Goal: Entertainment & Leisure: Consume media (video, audio)

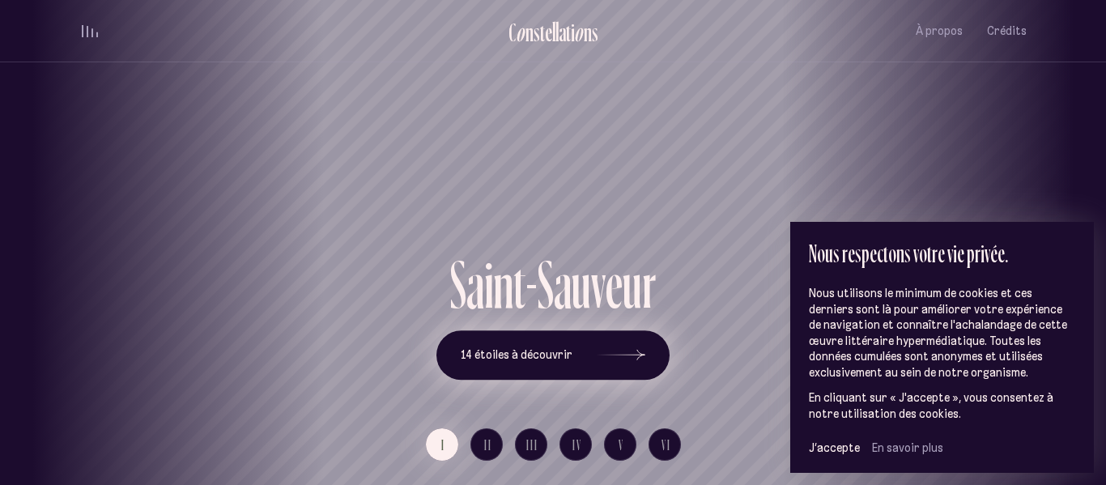
click at [648, 343] on button "14 étoiles à découvrir" at bounding box center [552, 355] width 233 height 50
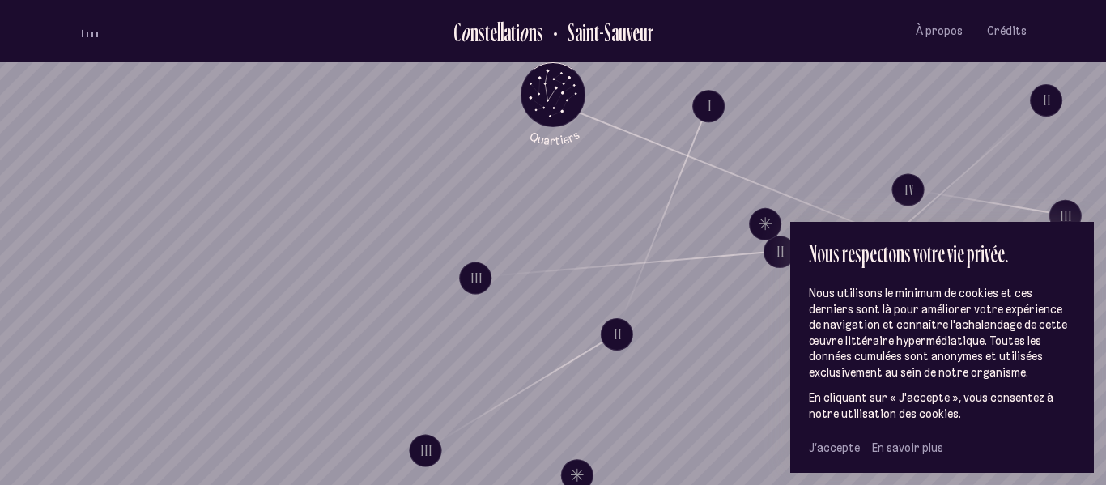
click at [841, 449] on span "J’accepte" at bounding box center [834, 448] width 51 height 15
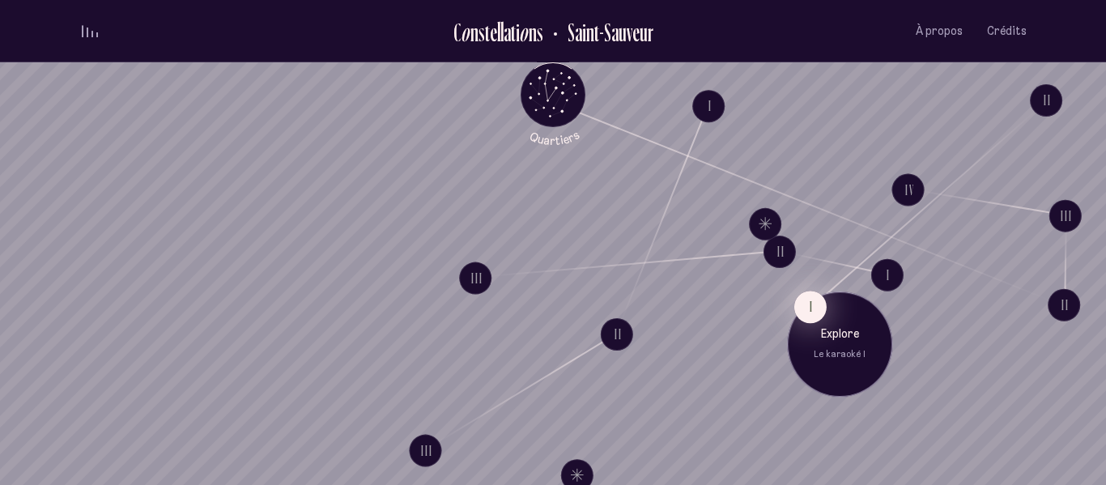
click at [807, 311] on button "I" at bounding box center [810, 307] width 32 height 32
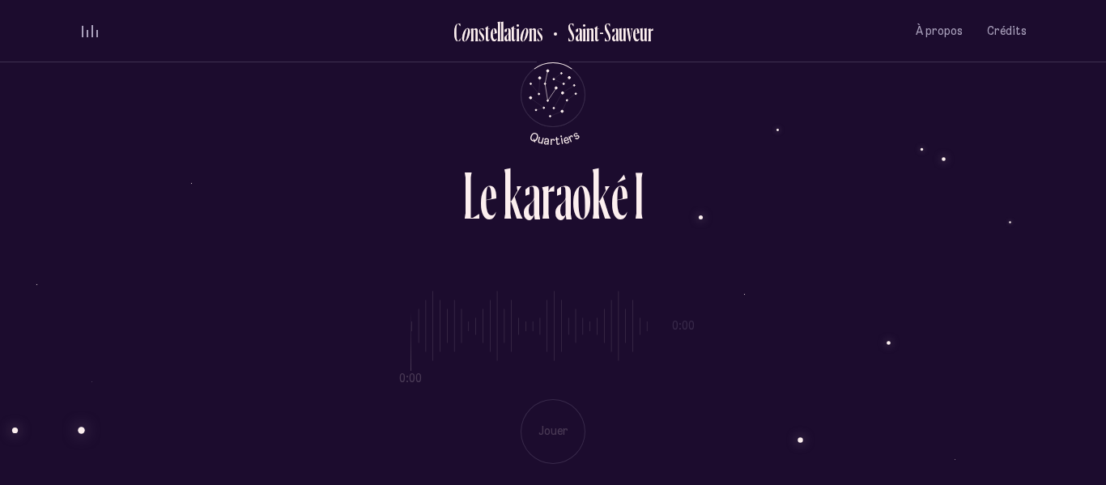
click at [569, 194] on div "a" at bounding box center [564, 195] width 18 height 67
click at [562, 440] on div "0:00 0:00 Jouer" at bounding box center [552, 365] width 947 height 198
click at [941, 160] on div "L e k a r a o k é I 0:00 0:00 Jouer" at bounding box center [553, 242] width 972 height 485
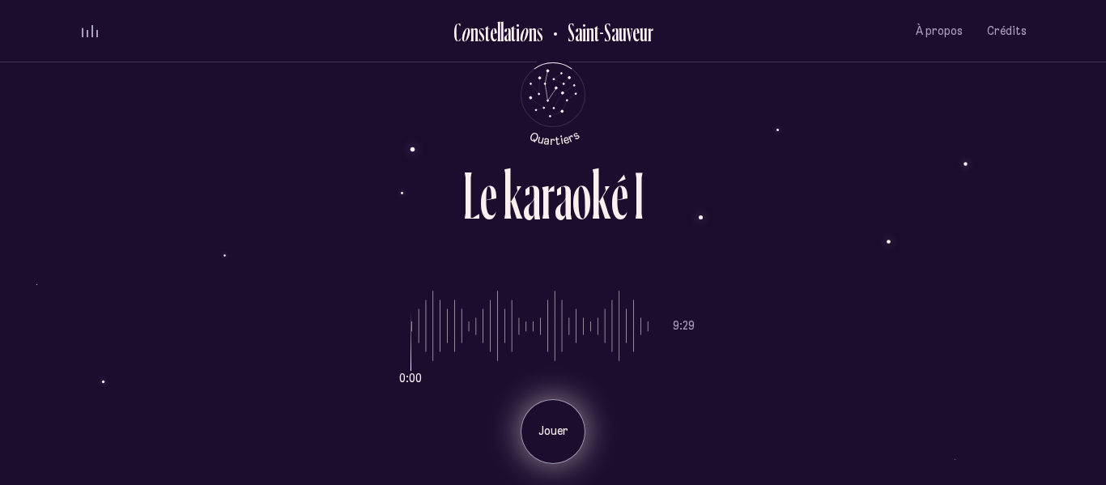
click at [566, 425] on p "Jouer" at bounding box center [553, 432] width 40 height 16
click at [549, 441] on div "Pause" at bounding box center [553, 431] width 65 height 65
click at [557, 441] on div "Jouer" at bounding box center [553, 431] width 65 height 65
click at [564, 442] on div "Pause" at bounding box center [553, 431] width 65 height 65
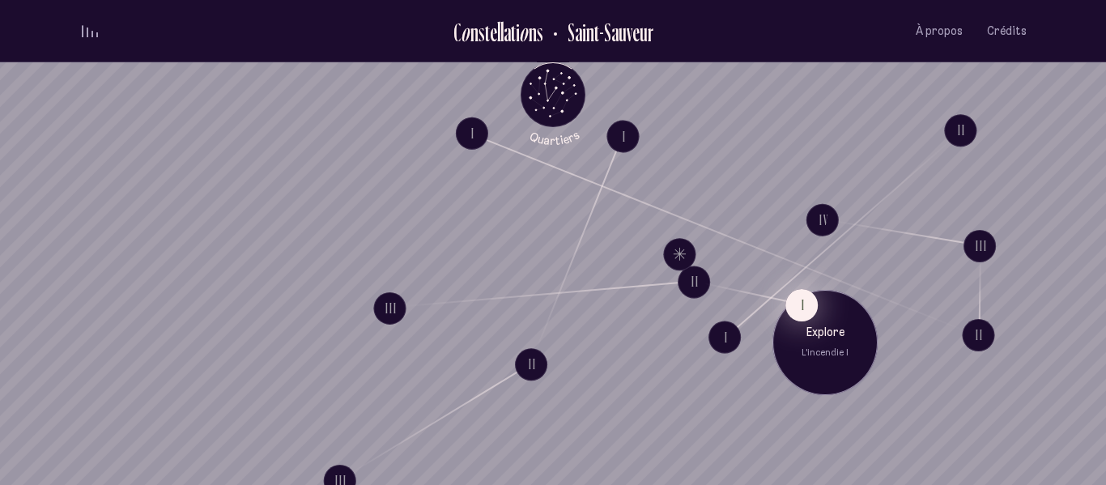
click at [811, 309] on button "I" at bounding box center [801, 305] width 32 height 32
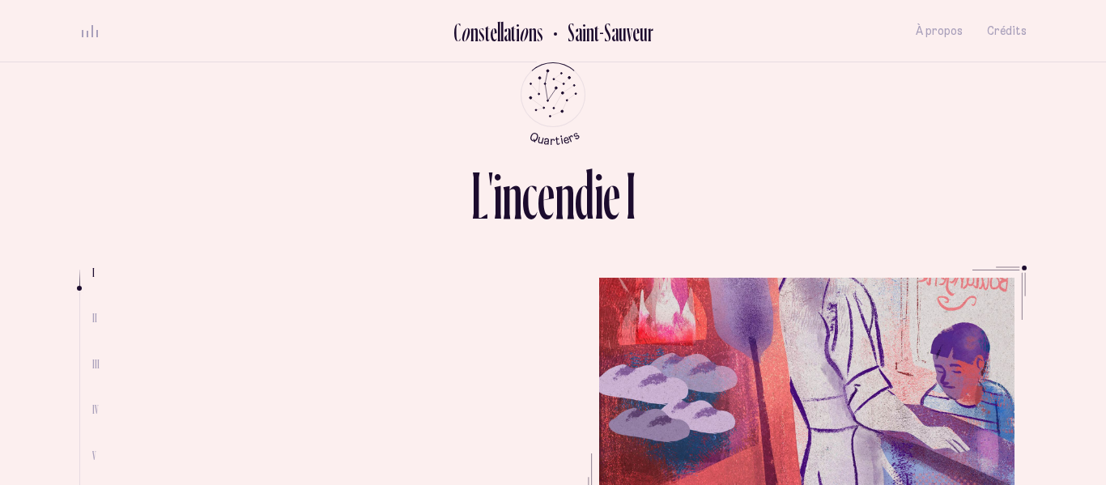
scroll to position [177, 0]
drag, startPoint x: 78, startPoint y: 289, endPoint x: 78, endPoint y: 309, distance: 20.2
click at [78, 309] on div "L ' i n c e n d i e I I II III IV V VI Quand il était petit, la voisine lui ava…" at bounding box center [553, 242] width 972 height 485
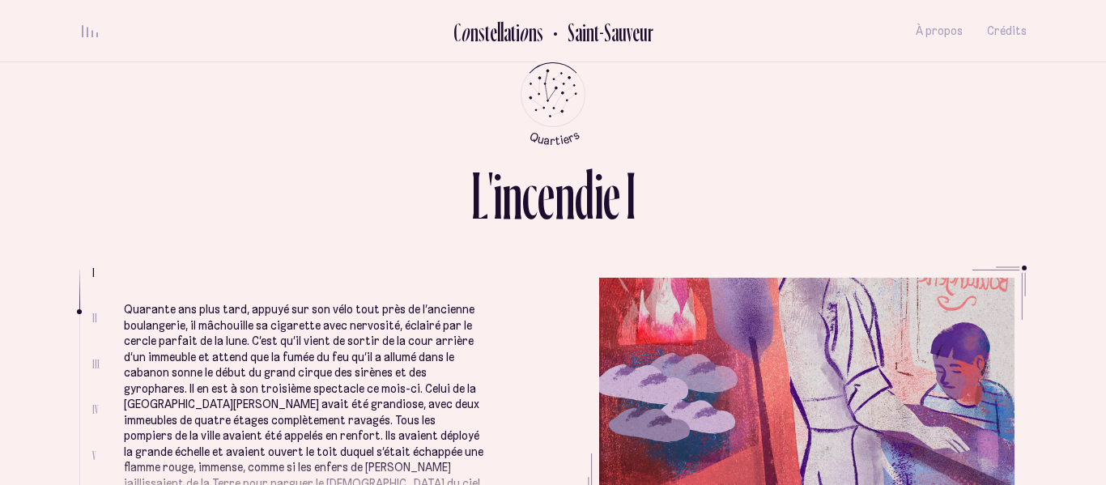
scroll to position [374, 0]
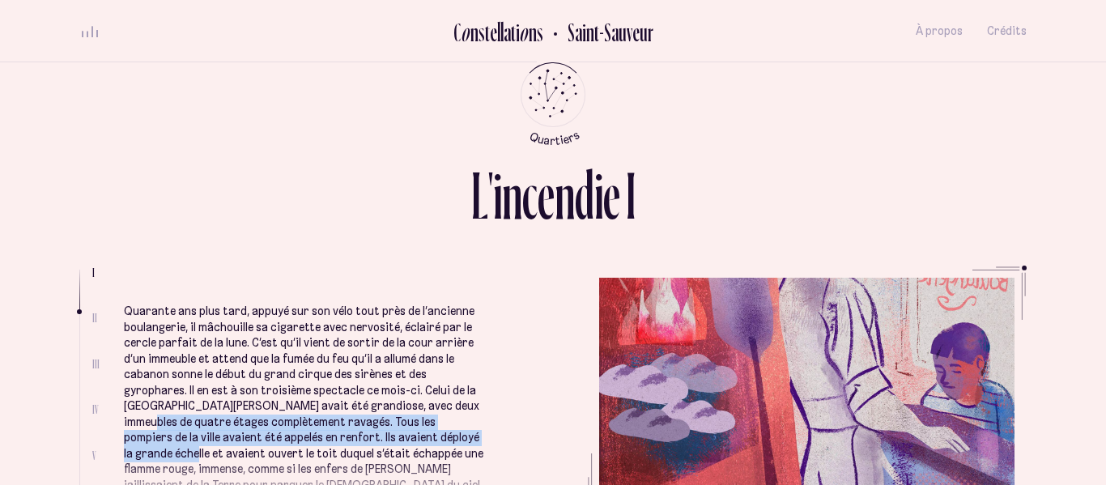
drag, startPoint x: 498, startPoint y: 423, endPoint x: 496, endPoint y: 383, distance: 39.7
click at [496, 383] on ul "Quand il était petit, la voisine lui avait offert un emploi régulier plutôt bie…" at bounding box center [575, 387] width 903 height 243
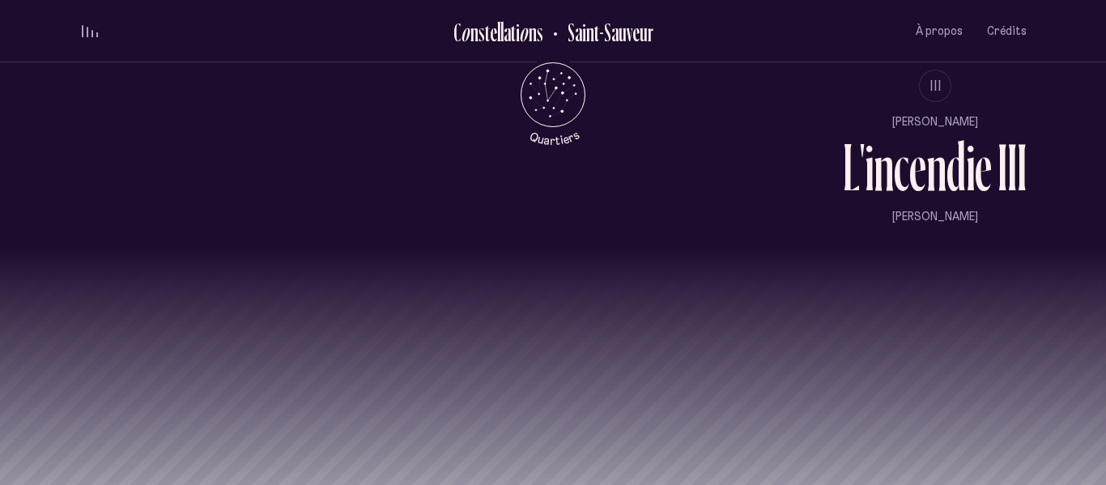
scroll to position [1507, 0]
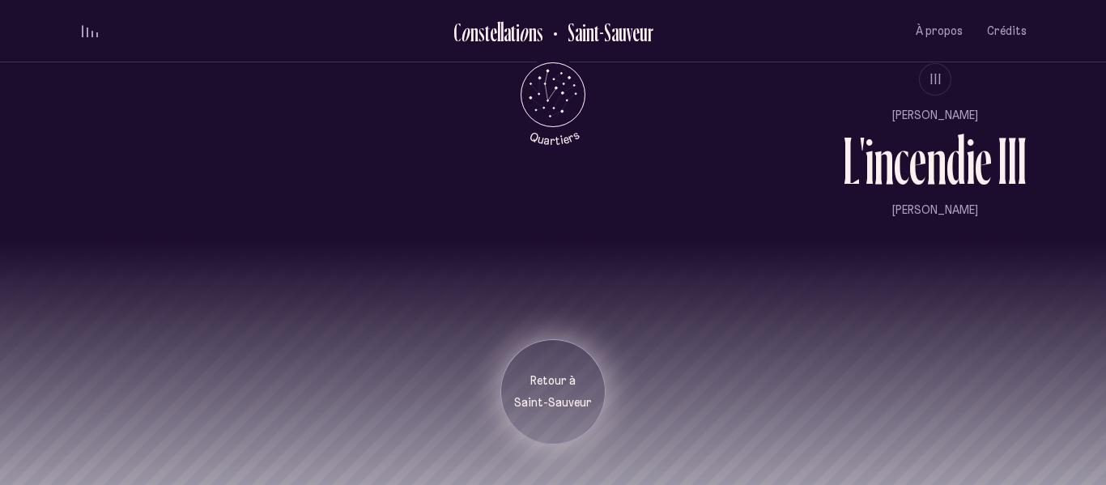
click at [544, 380] on p "Retour à" at bounding box center [553, 381] width 81 height 16
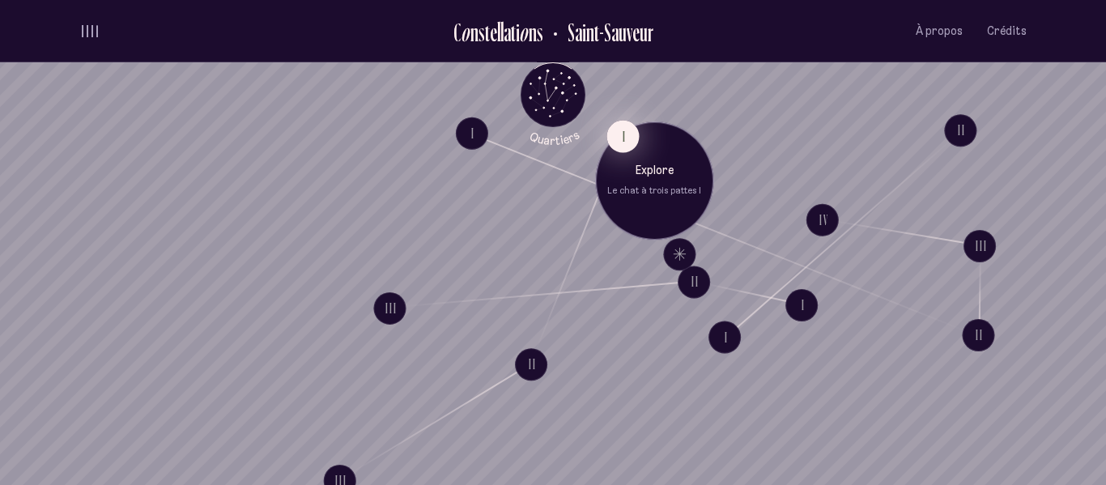
click at [628, 134] on button "I" at bounding box center [623, 136] width 32 height 32
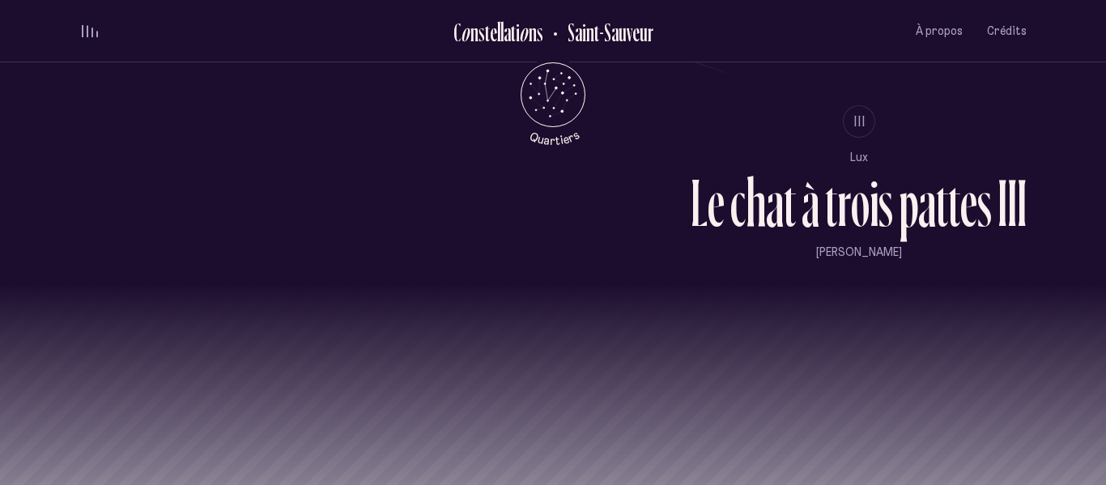
scroll to position [1507, 0]
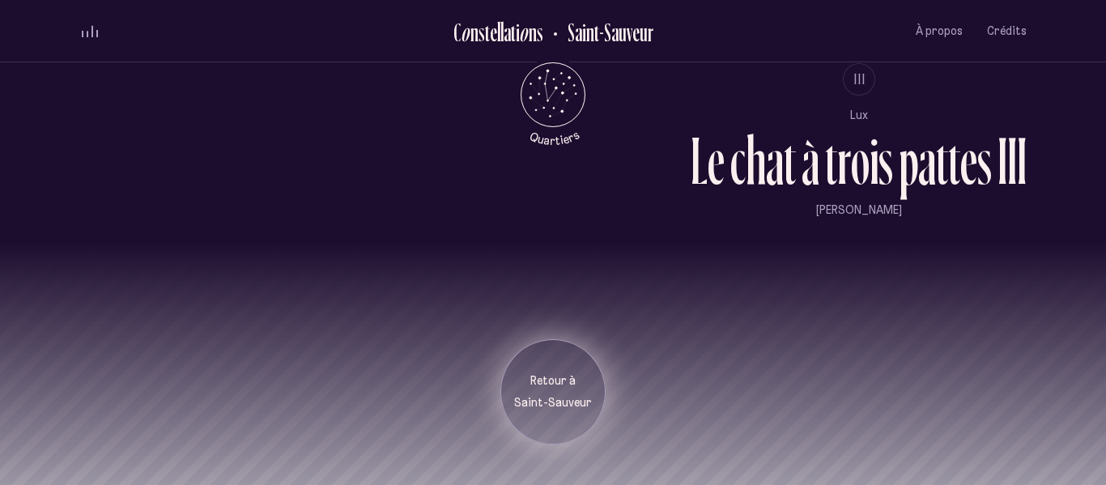
click at [544, 373] on p "Retour à" at bounding box center [553, 381] width 81 height 16
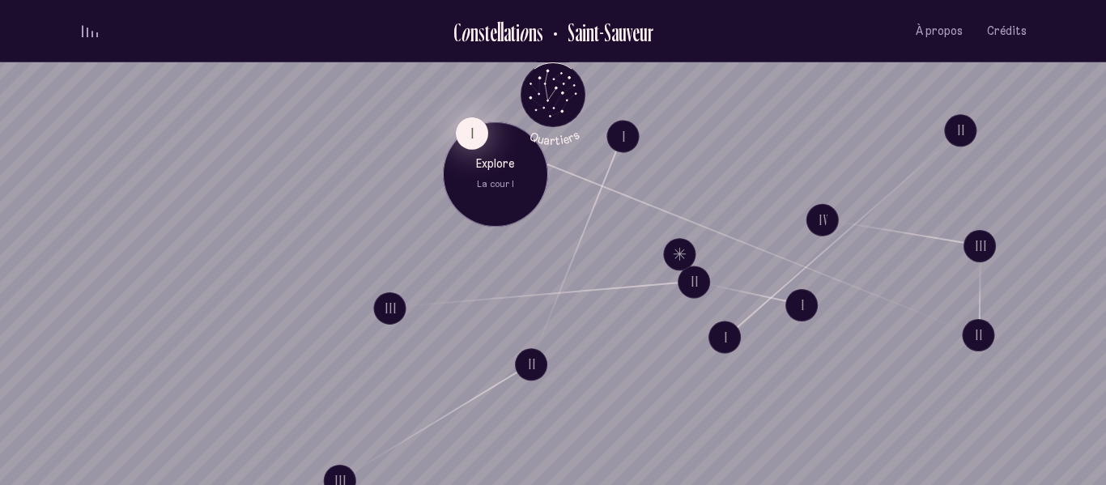
click at [479, 131] on button "I" at bounding box center [472, 133] width 32 height 32
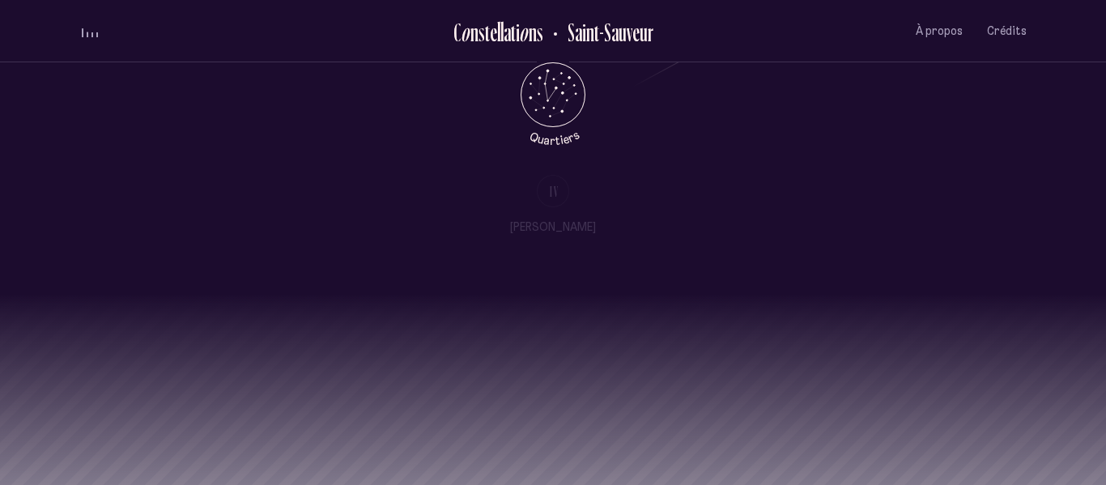
scroll to position [1888, 0]
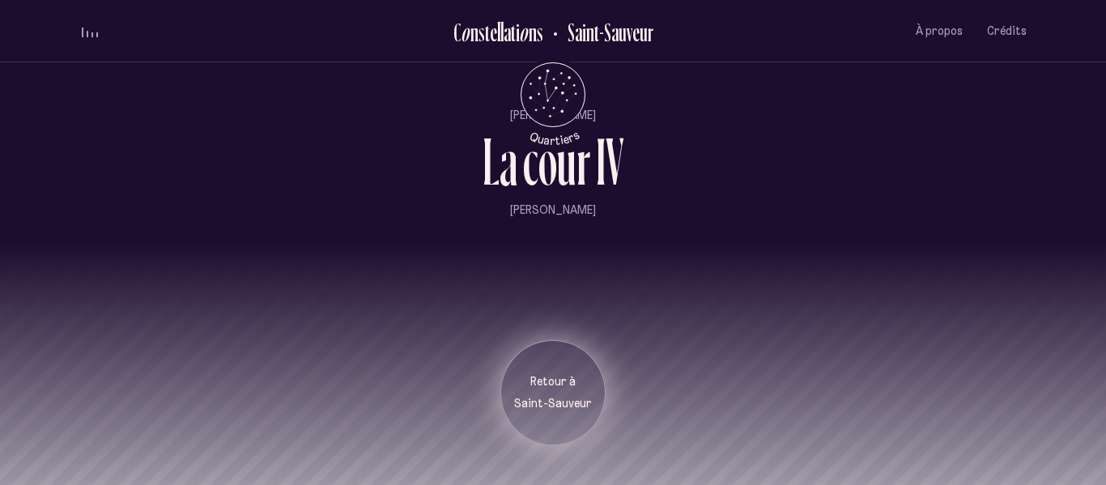
click at [558, 381] on p "Retour à" at bounding box center [553, 382] width 81 height 16
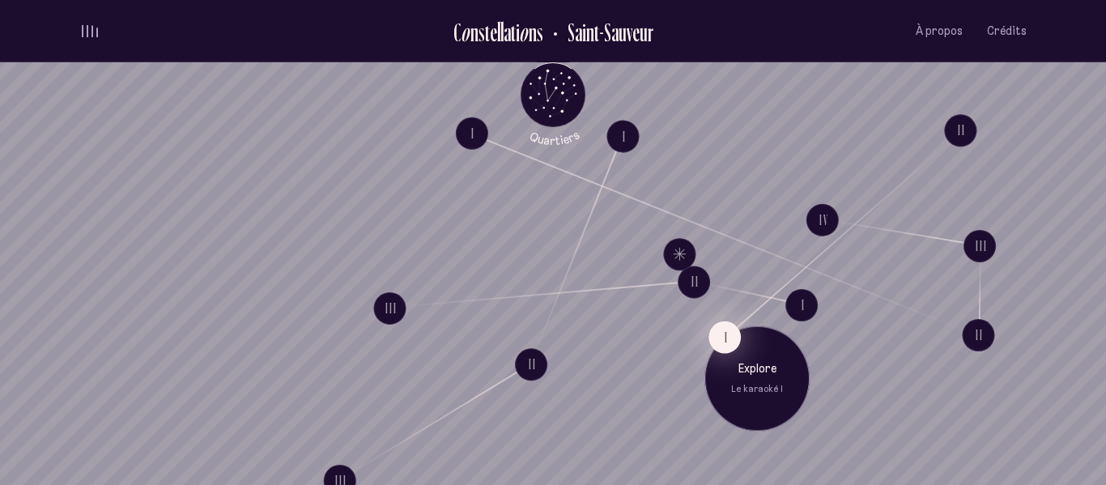
click at [717, 334] on button "I" at bounding box center [725, 337] width 32 height 32
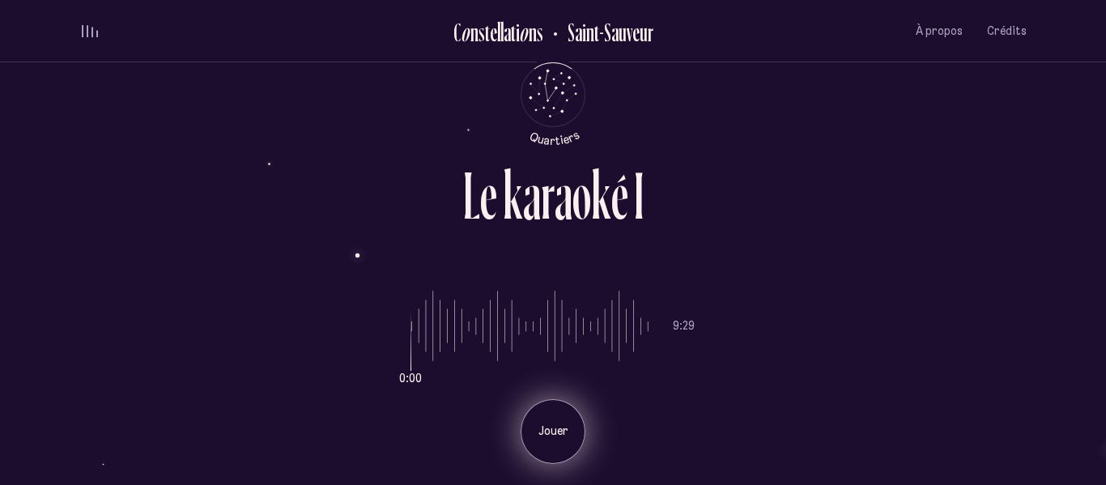
click at [549, 442] on div "Jouer" at bounding box center [553, 431] width 65 height 65
click at [549, 442] on div "Pause" at bounding box center [553, 431] width 65 height 65
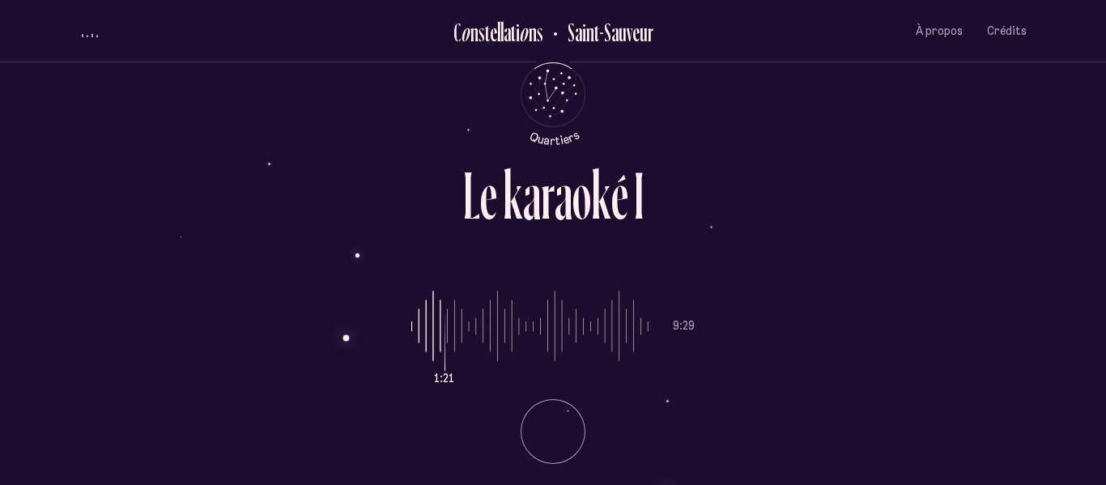
click at [549, 442] on li "Pause" at bounding box center [552, 425] width 283 height 77
click at [549, 442] on div "Jouer" at bounding box center [553, 431] width 65 height 65
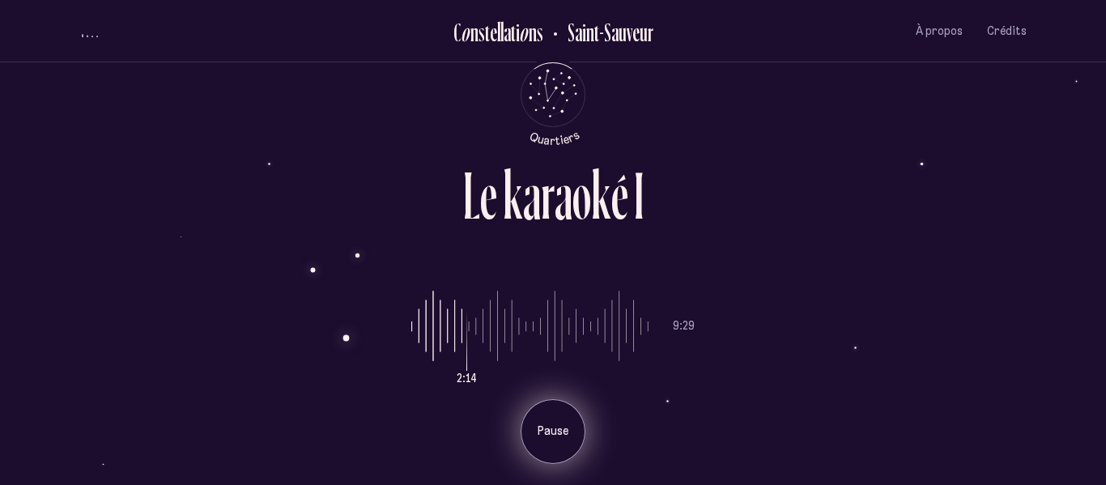
click at [547, 445] on div "Pause" at bounding box center [553, 431] width 65 height 65
click at [547, 407] on div "Jouer" at bounding box center [553, 431] width 65 height 65
click at [545, 447] on div "Pause" at bounding box center [553, 431] width 65 height 65
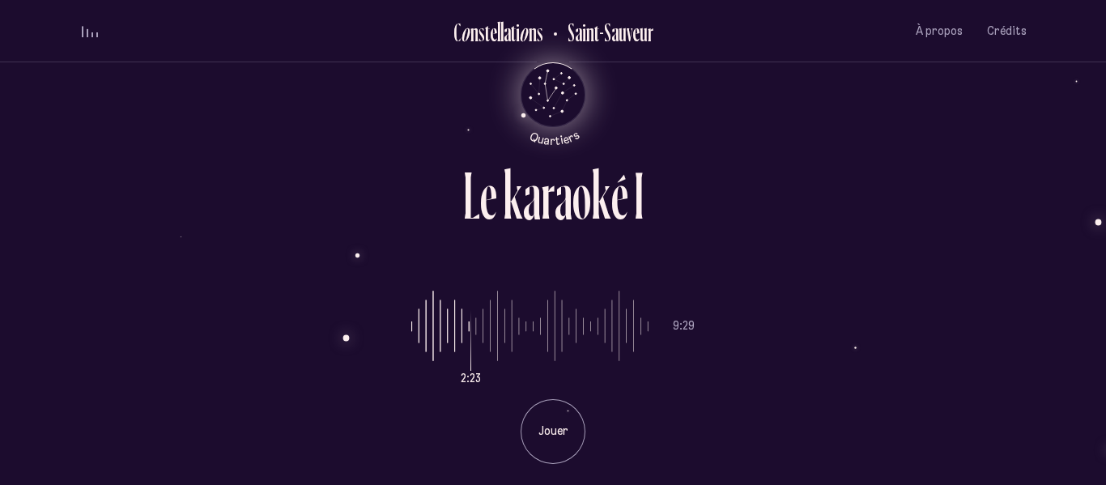
click at [557, 92] on icon "Retour au menu principal" at bounding box center [553, 93] width 49 height 49
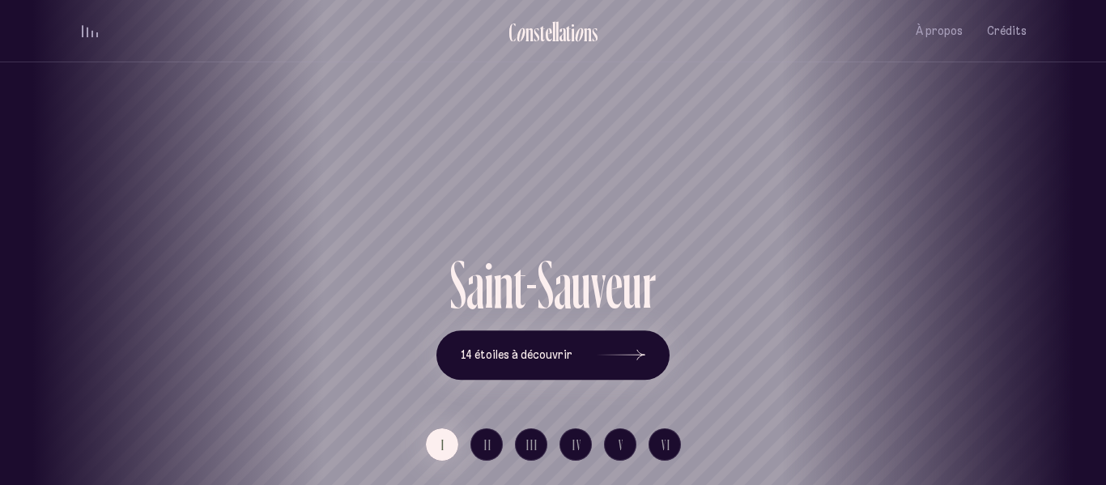
click at [521, 296] on div "[GEOGRAPHIC_DATA] [GEOGRAPHIC_DATA] [GEOGRAPHIC_DATA][PERSON_NAME][GEOGRAPHIC_D…" at bounding box center [553, 242] width 1106 height 485
click at [556, 206] on h1 "Saint-Sauveur" at bounding box center [552, 193] width 1033 height 67
click at [555, 356] on span "14 étoiles à découvrir" at bounding box center [517, 355] width 112 height 14
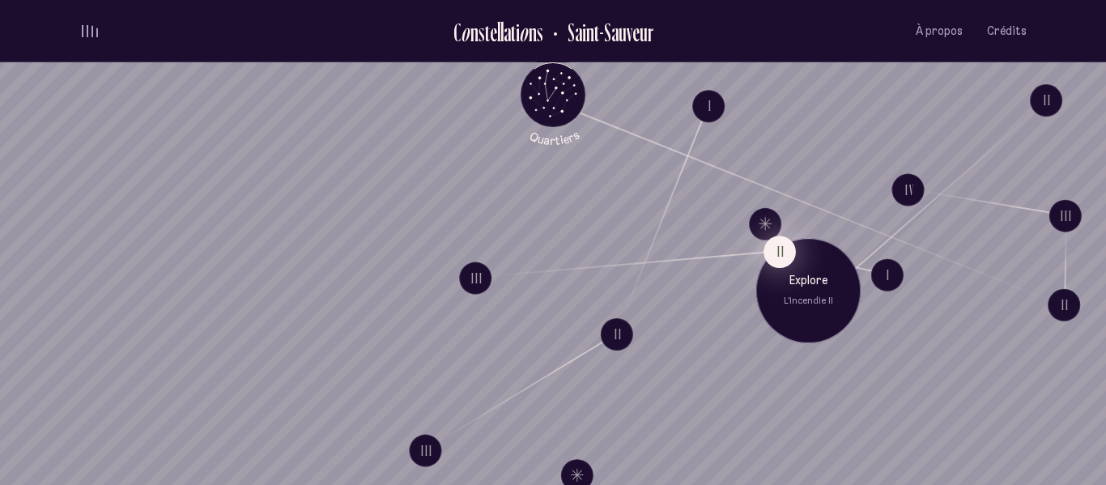
click at [777, 253] on button "II" at bounding box center [780, 252] width 32 height 32
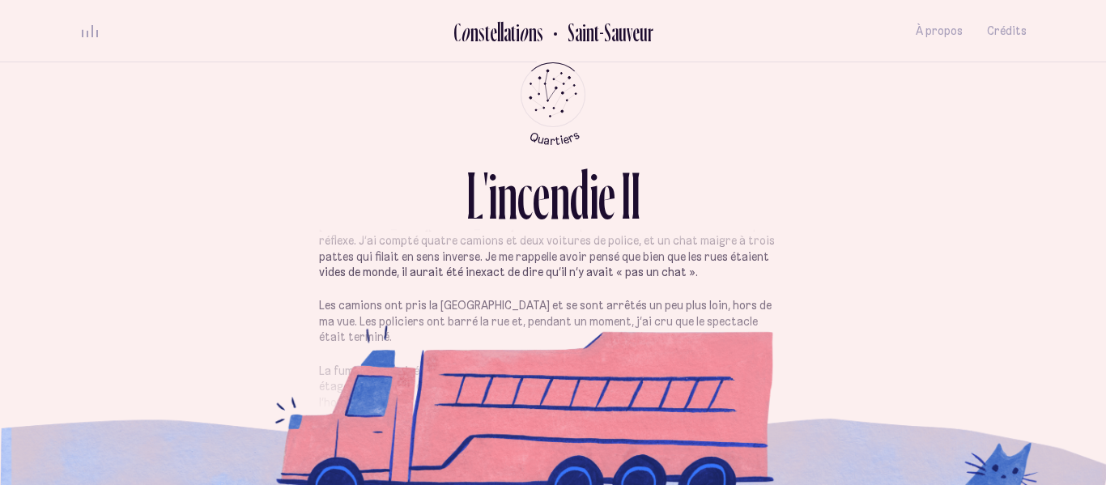
scroll to position [80, 0]
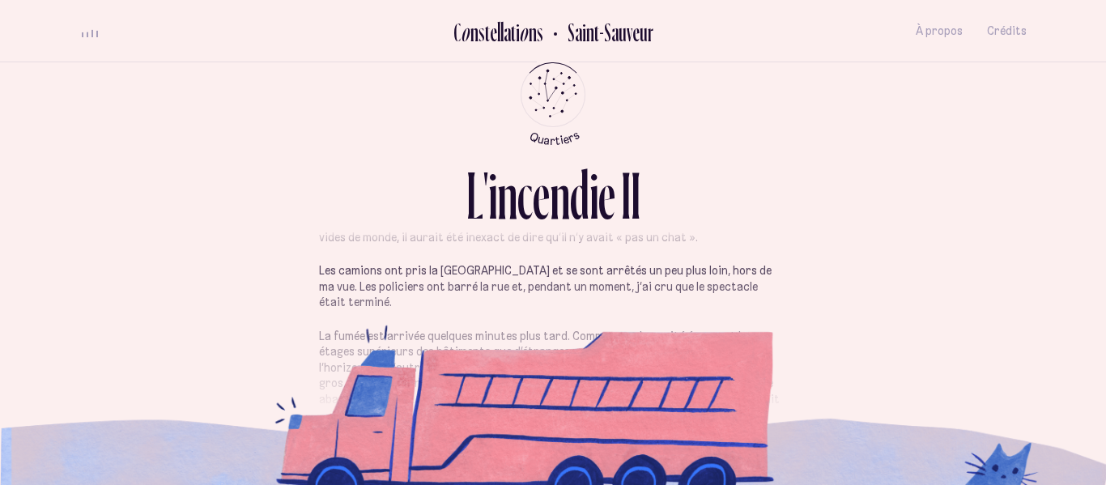
click at [785, 420] on section "Je venais tout juste de m’asseoir au bord de la fenêtre, au [GEOGRAPHIC_DATA], …" at bounding box center [552, 363] width 947 height 195
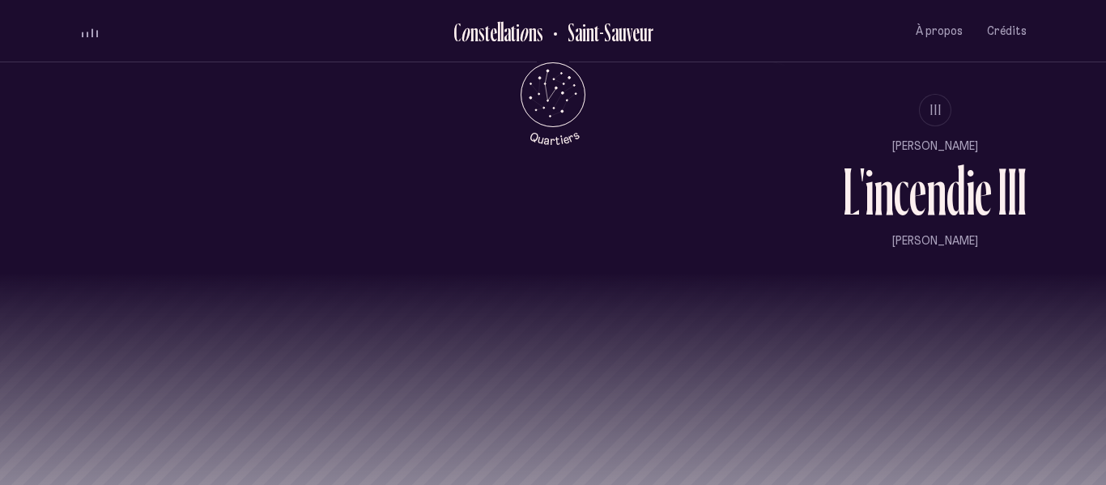
scroll to position [1507, 0]
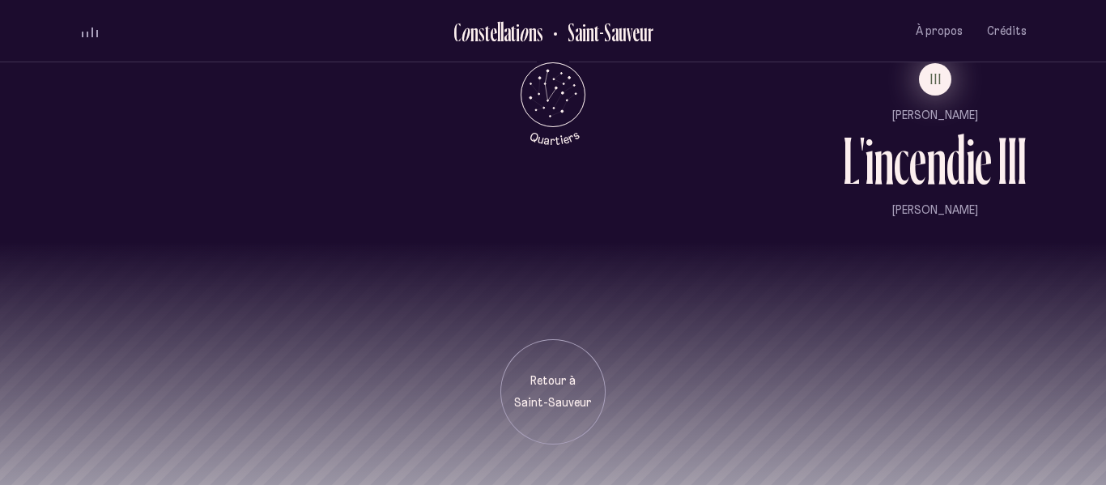
click at [927, 92] on button "III" at bounding box center [935, 79] width 32 height 32
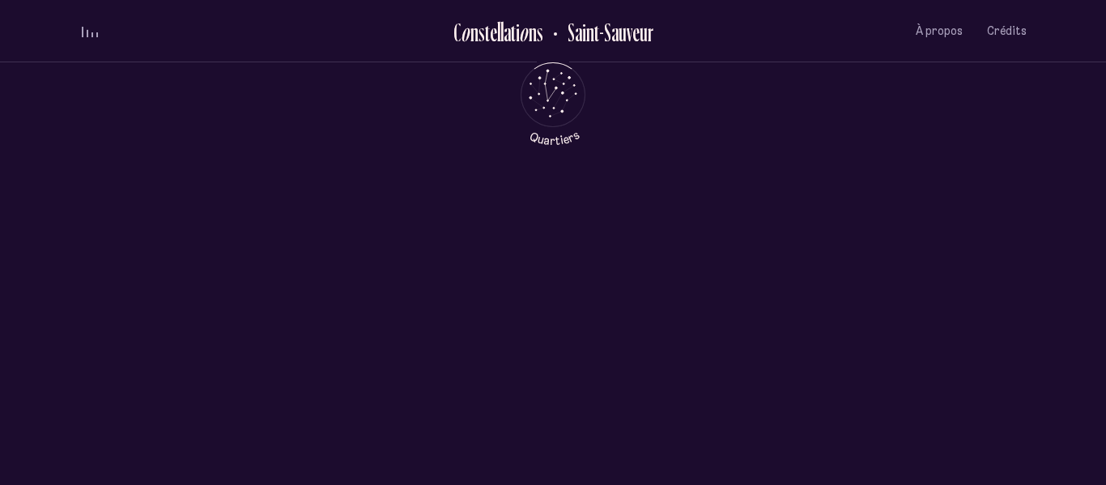
scroll to position [0, 0]
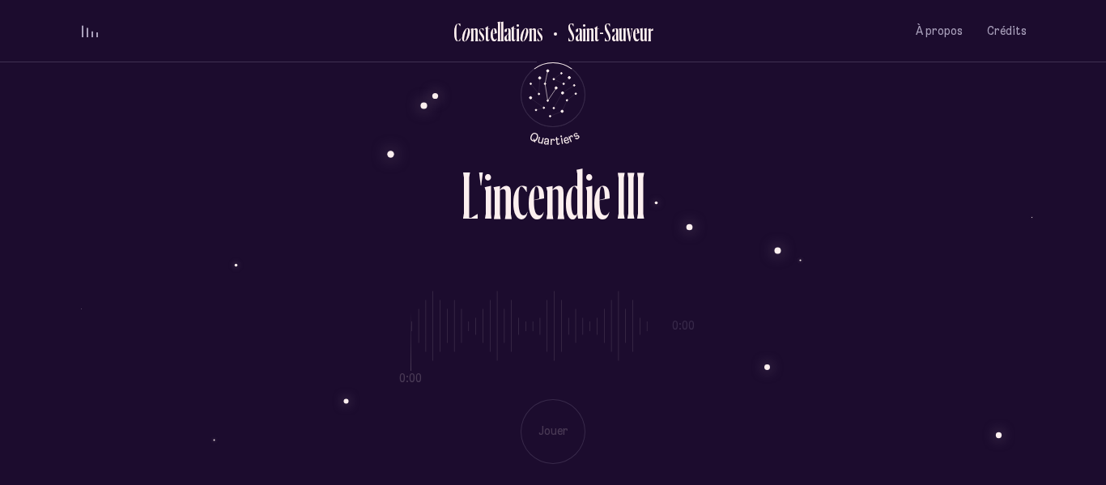
click at [532, 431] on div "0:00 0:00 Jouer" at bounding box center [552, 365] width 947 height 198
click at [818, 393] on div "0:00 0:00 Jouer" at bounding box center [552, 365] width 947 height 198
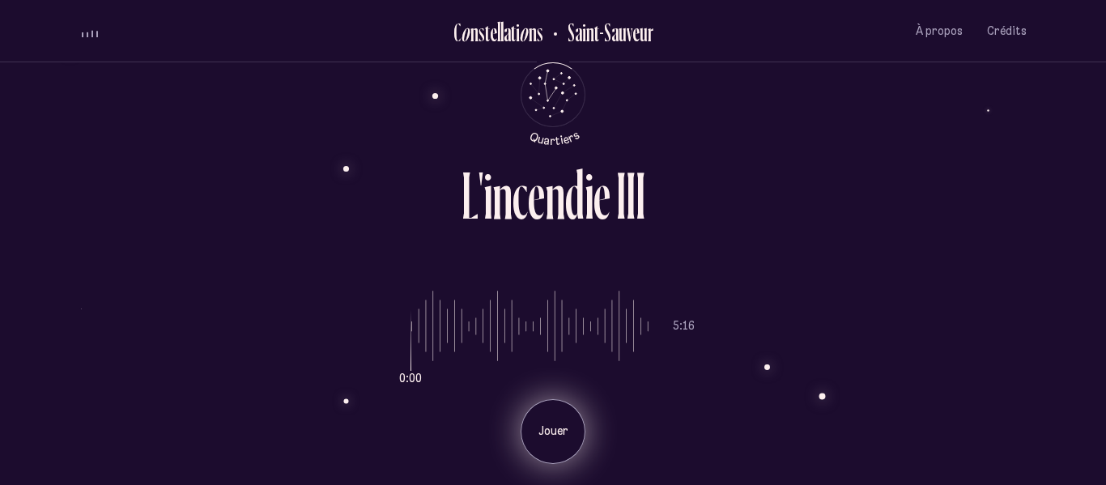
click at [531, 442] on div "Jouer" at bounding box center [553, 431] width 65 height 65
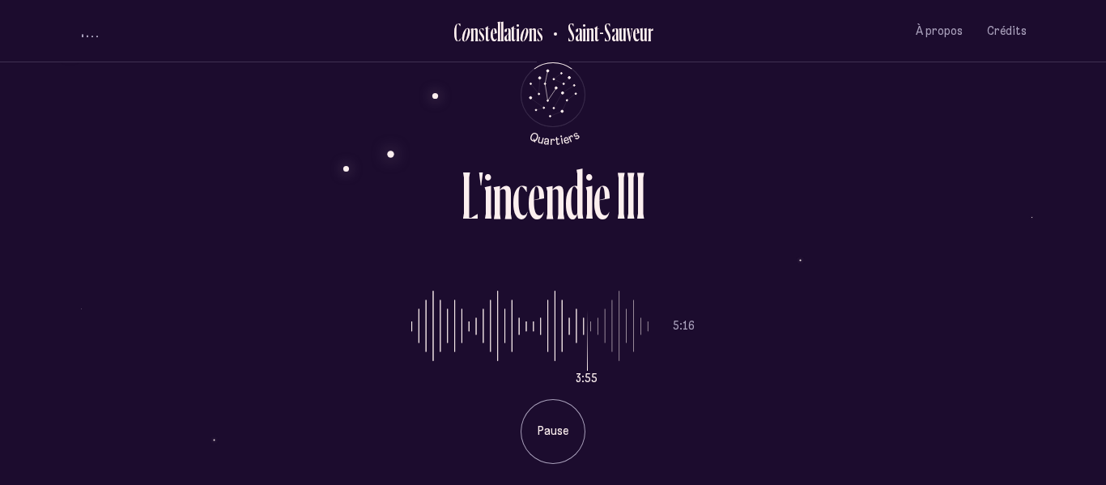
click at [760, 362] on div "3:55 5:16 Pause" at bounding box center [552, 365] width 947 height 198
click at [794, 262] on div "L ' i n c e n d i e I I I" at bounding box center [552, 214] width 947 height 104
click at [696, 236] on div "L ' i n c e n d i e I I I" at bounding box center [552, 214] width 947 height 104
click at [811, 157] on div "L ' i n c e n d i e I I I 3:57 5:16 Pause" at bounding box center [553, 242] width 972 height 485
click at [861, 128] on div "L ' i n c e n d i e I I I 3:57 5:16 Pause" at bounding box center [553, 242] width 972 height 485
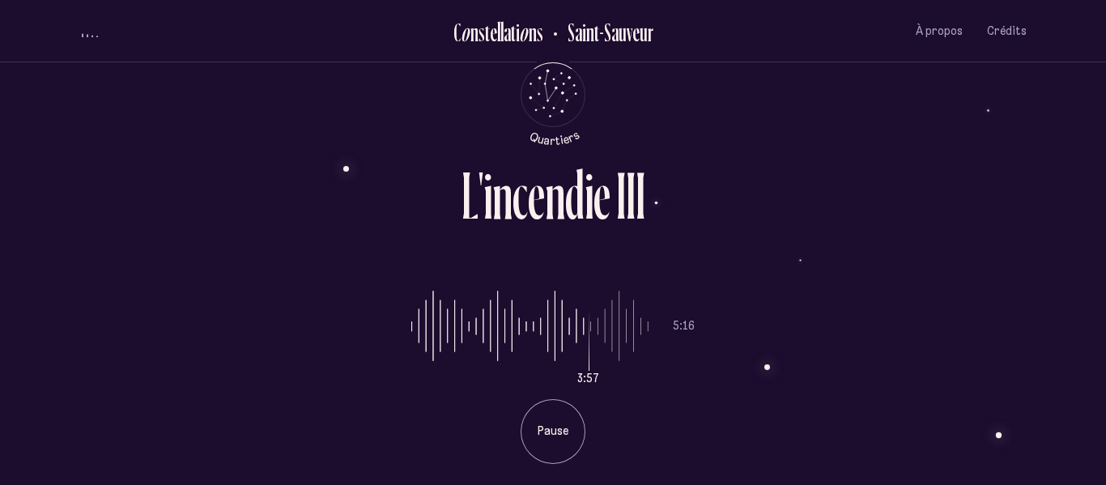
click at [903, 101] on div "L ' i n c e n d i e I I I 3:57 5:16 Pause" at bounding box center [553, 242] width 972 height 485
click at [938, 262] on div "L ' i n c e n d i e I I I" at bounding box center [552, 214] width 947 height 104
click at [867, 284] on div "3:58 5:16 Pause" at bounding box center [552, 365] width 947 height 198
click at [819, 272] on div "3:59 5:16 Pause" at bounding box center [552, 365] width 947 height 198
click at [756, 356] on div "3:59 5:16 Pause" at bounding box center [552, 365] width 947 height 198
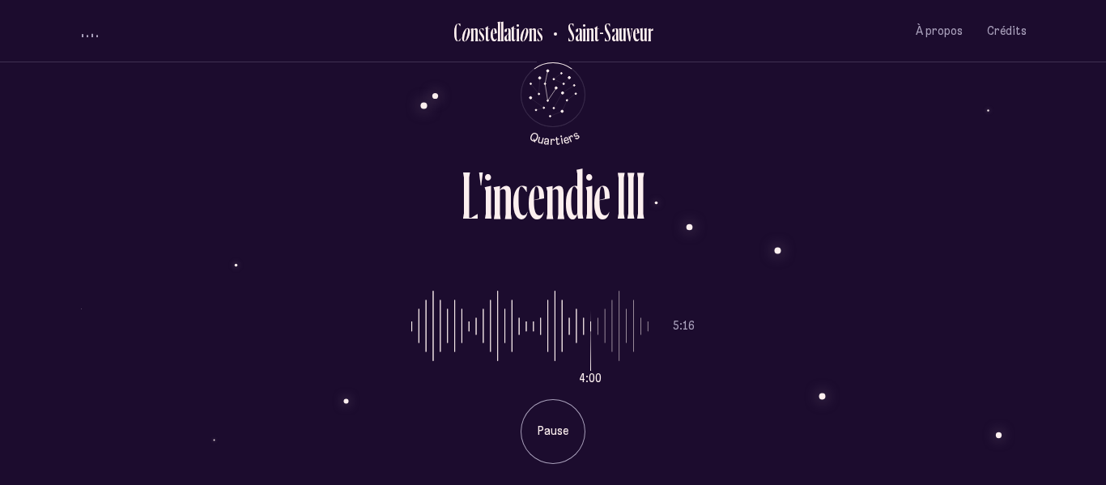
click at [819, 241] on div "L ' i n c e n d i e I I I" at bounding box center [552, 214] width 947 height 104
click at [909, 169] on div "L ' i n c e n d i e I I I" at bounding box center [552, 189] width 947 height 55
click at [1054, 108] on div "L ' i n c e n d i e I I I 4:01 5:16 Pause" at bounding box center [553, 242] width 1106 height 485
click at [939, 232] on div "L ' i n c e n d i e I I I" at bounding box center [552, 214] width 947 height 104
click at [925, 279] on div "4:02 5:16 Pause" at bounding box center [552, 365] width 947 height 198
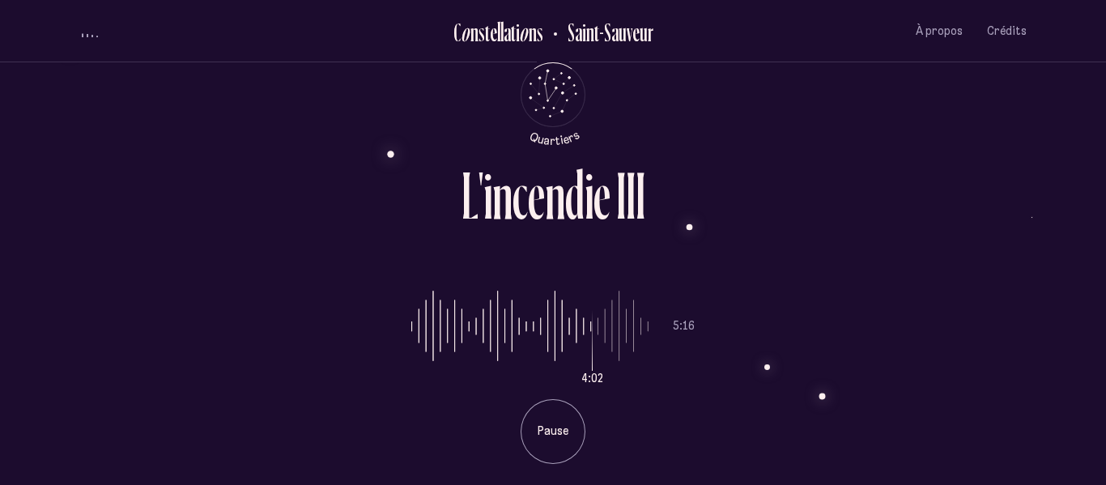
click at [922, 211] on div "L ' i n c e n d i e I I I" at bounding box center [552, 189] width 947 height 55
click at [990, 184] on div "L ' i n c e n d i e I I I" at bounding box center [552, 189] width 947 height 55
click at [997, 149] on div "L ' i n c e n d i e I I I 4:06 5:16 Pause" at bounding box center [553, 242] width 972 height 485
click at [1024, 154] on div "L ' i n c e n d i e I I I 4:06 5:16 Pause" at bounding box center [553, 242] width 972 height 485
click at [1039, 135] on div "L ' i n c e n d i e I I I 4:07 5:16 Pause" at bounding box center [553, 242] width 1106 height 485
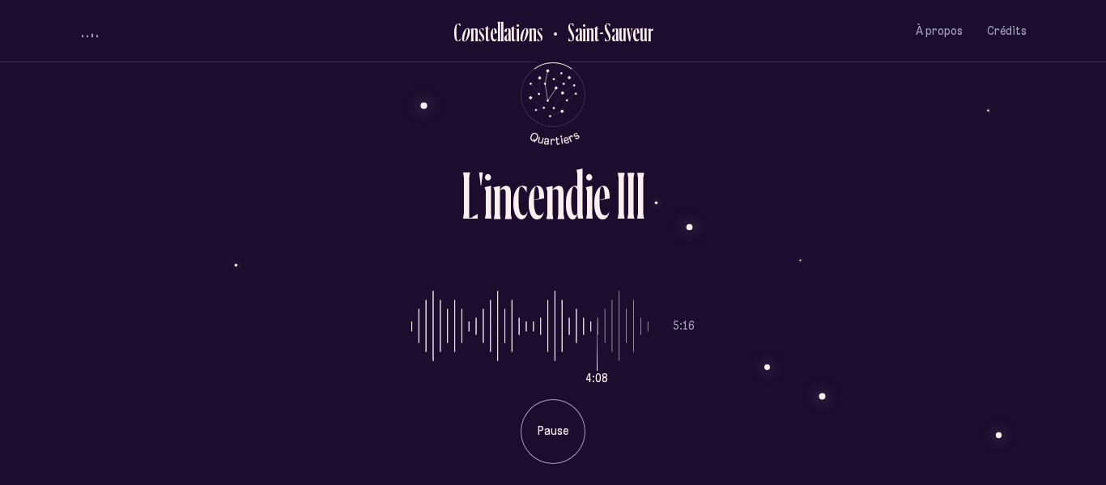
click at [1047, 134] on div "L ' i n c e n d i e I I I 4:08 5:16 Pause" at bounding box center [553, 242] width 1106 height 485
click at [1075, 105] on div "L ' i n c e n d i e I I I 4:08 5:16 Pause" at bounding box center [553, 242] width 1106 height 485
click at [1048, 114] on div "L ' i n c e n d i e I I I 4:09 5:16 Pause" at bounding box center [553, 242] width 1106 height 485
click at [1064, 137] on div "L ' i n c e n d i e I I I 4:09 5:16 Pause" at bounding box center [553, 242] width 1106 height 485
click at [1033, 117] on div "L ' i n c e n d i e I I I 4:09 5:16 Pause" at bounding box center [553, 242] width 972 height 485
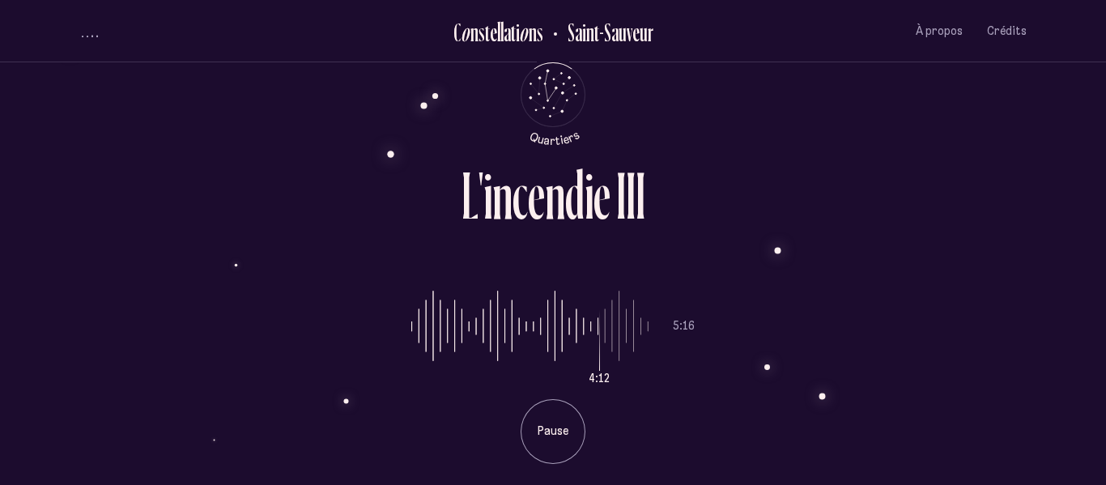
click at [1018, 153] on div "L ' i n c e n d i e I I I 4:12 5:16 Pause" at bounding box center [553, 242] width 972 height 485
click at [1029, 136] on div "L ' i n c e n d i e I I I 4:13 5:16 Pause" at bounding box center [553, 242] width 972 height 485
click at [1009, 151] on div "L ' i n c e n d i e I I I 4:13 5:16 Pause" at bounding box center [553, 242] width 972 height 485
click at [1027, 121] on div "L ' i n c e n d i e I I I 4:13 5:16 Pause" at bounding box center [553, 242] width 972 height 485
click at [1053, 105] on div "L ' i n c e n d i e I I I 4:14 5:16 Pause" at bounding box center [553, 242] width 1106 height 485
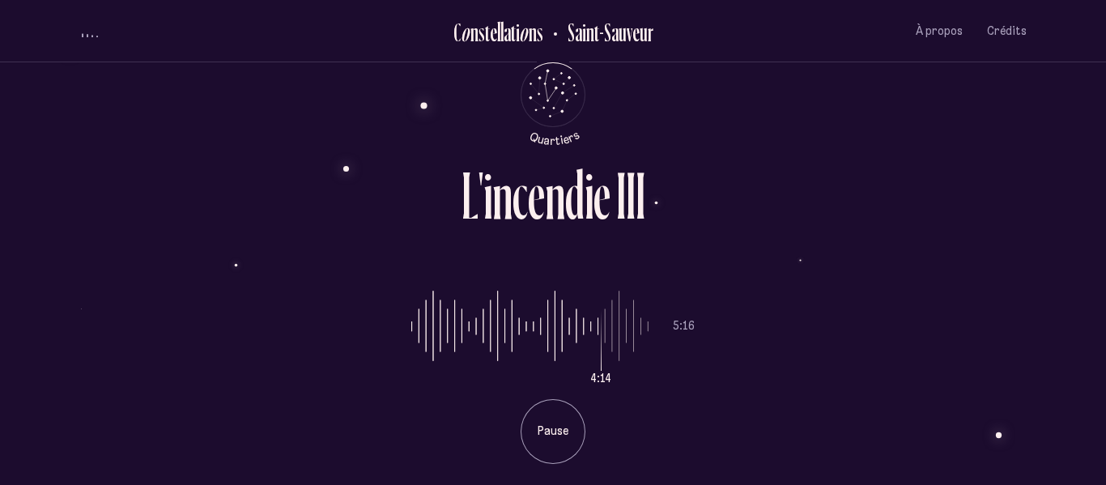
click at [1044, 107] on div "L ' i n c e n d i e I I I 4:14 5:16 Pause" at bounding box center [553, 242] width 1106 height 485
click at [1043, 122] on div "L ' i n c e n d i e I I I 4:15 5:16 Pause" at bounding box center [553, 242] width 1106 height 485
click at [1037, 125] on div "L ' i n c e n d i e I I I 4:16 5:16 Pause" at bounding box center [553, 242] width 972 height 485
click at [1037, 126] on div "L ' i n c e n d i e I I I 4:16 5:16 Pause" at bounding box center [553, 242] width 972 height 485
click at [1024, 147] on div "L ' i n c e n d i e I I I 4:17 5:16 Pause" at bounding box center [553, 242] width 972 height 485
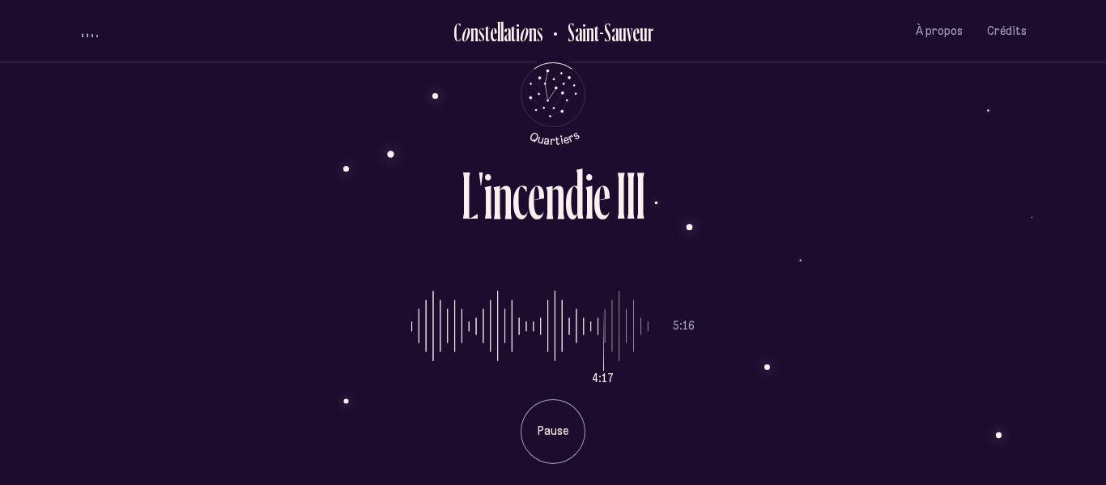
click at [1024, 164] on div "L ' i n c e n d i e I I I" at bounding box center [552, 189] width 947 height 55
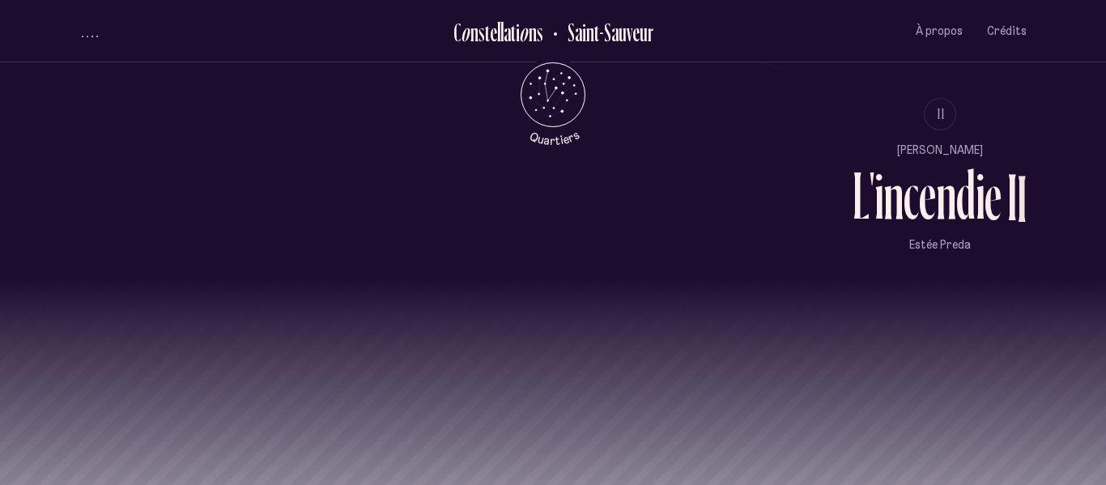
scroll to position [1507, 0]
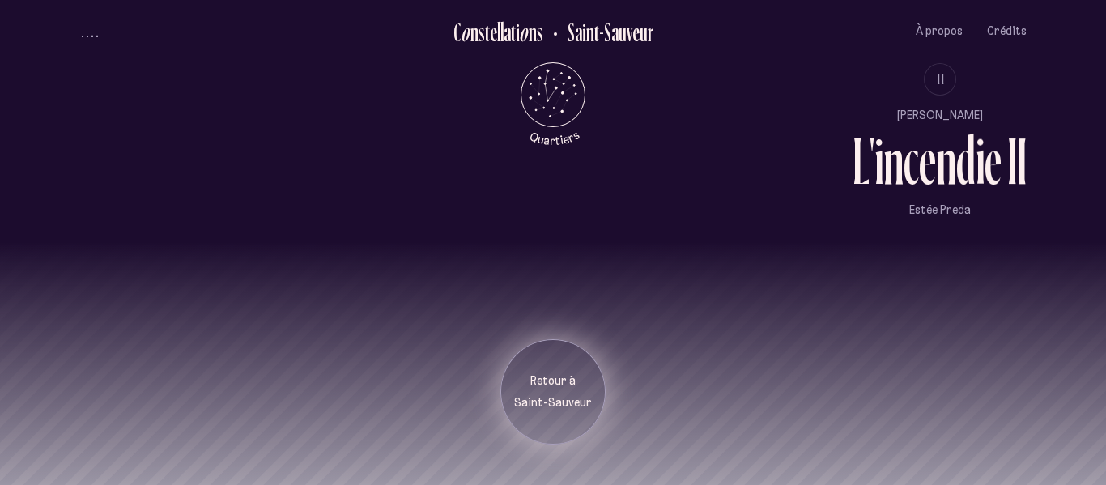
click at [564, 413] on div "Retour à [GEOGRAPHIC_DATA]" at bounding box center [552, 391] width 105 height 105
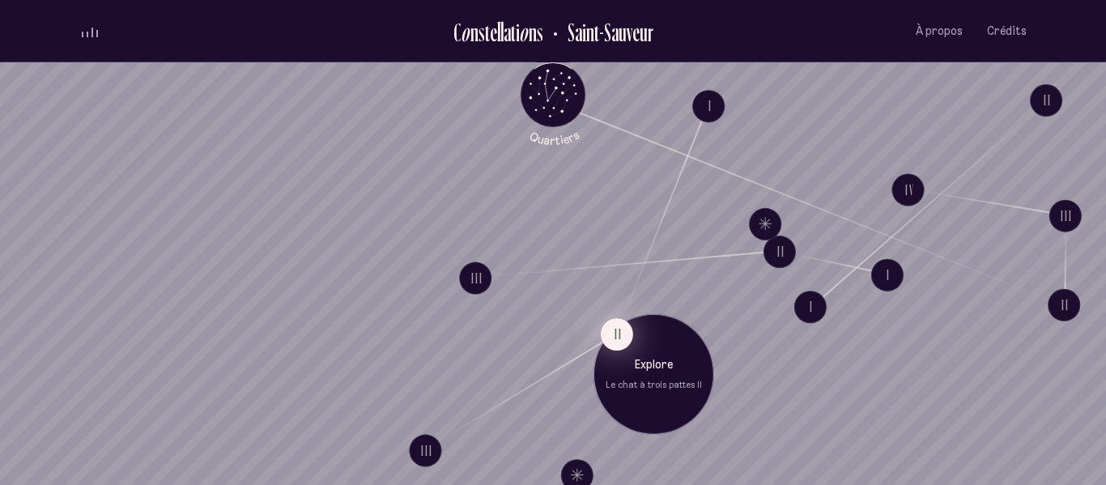
click at [615, 343] on button "II" at bounding box center [617, 334] width 32 height 32
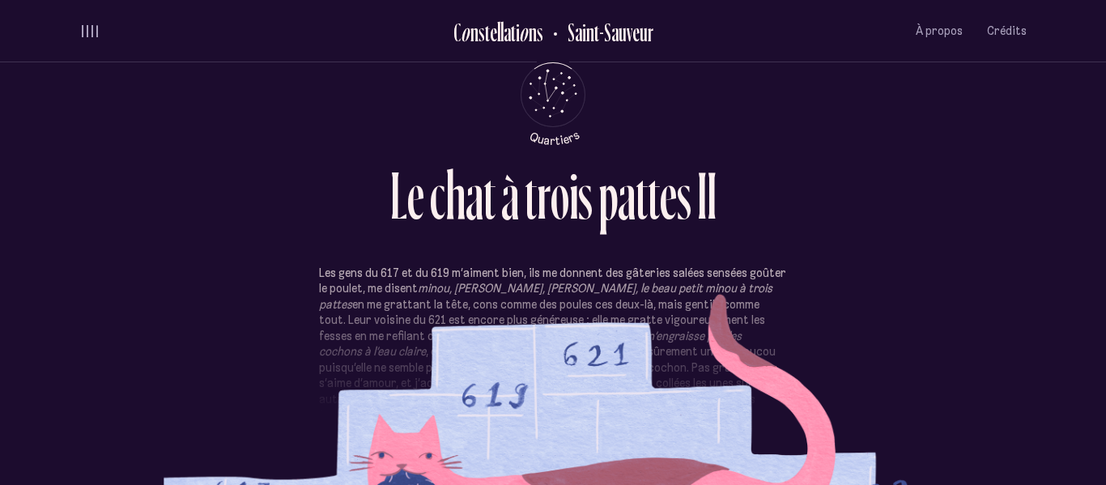
click at [534, 304] on p "Les gens du 617 et du 619 m’aiment bien, ils me donnent des gâteries salées sen…" at bounding box center [553, 369] width 468 height 206
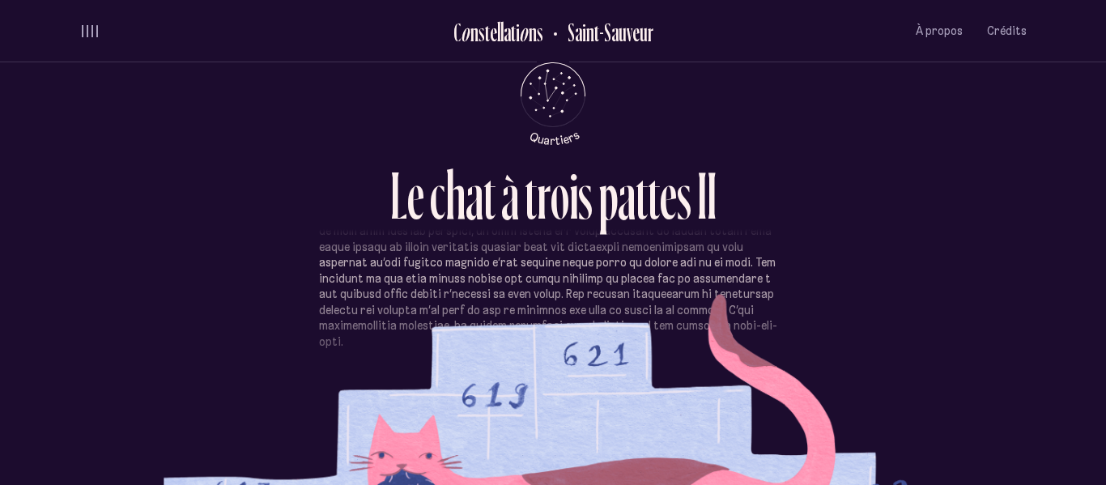
scroll to position [521, 0]
click at [687, 298] on p at bounding box center [553, 190] width 468 height 316
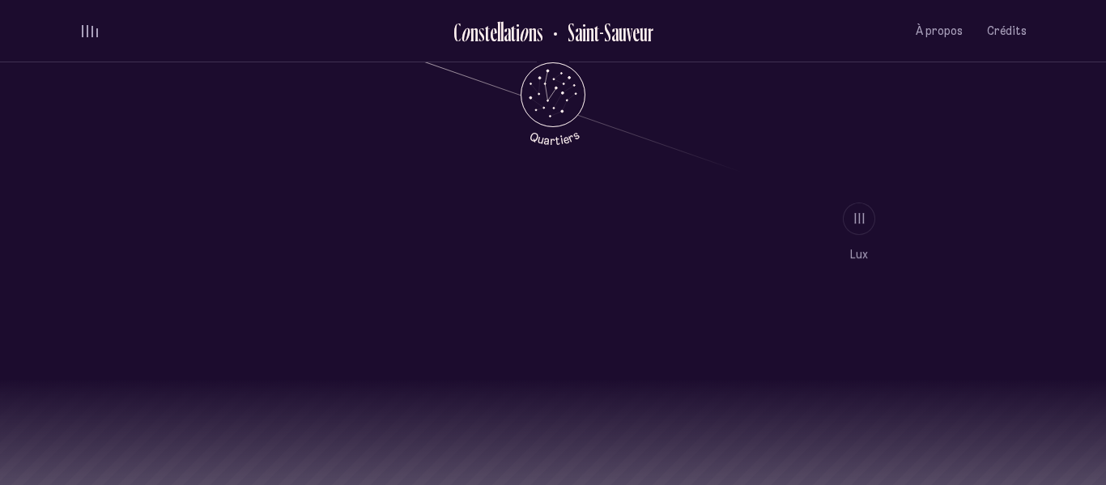
scroll to position [1371, 0]
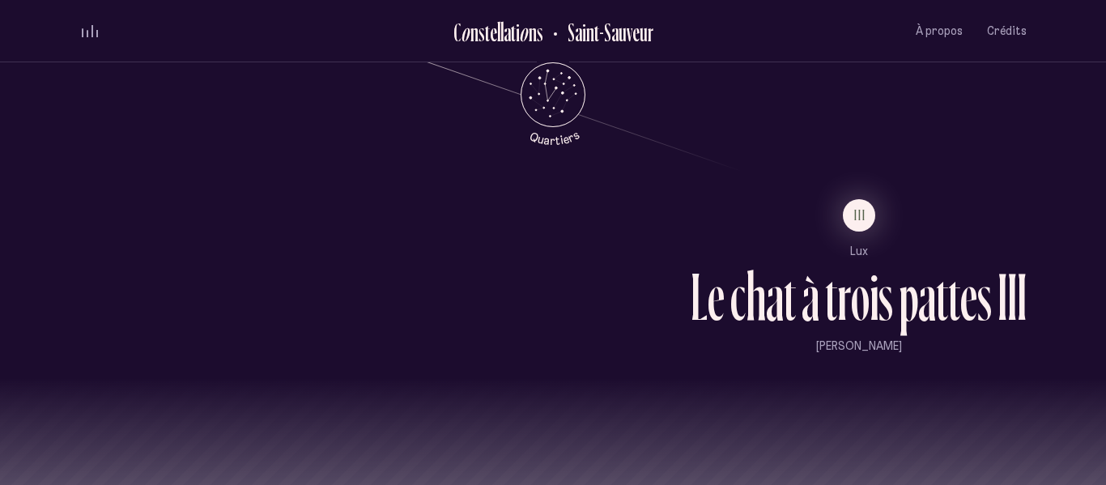
click at [807, 322] on div "à" at bounding box center [811, 296] width 18 height 67
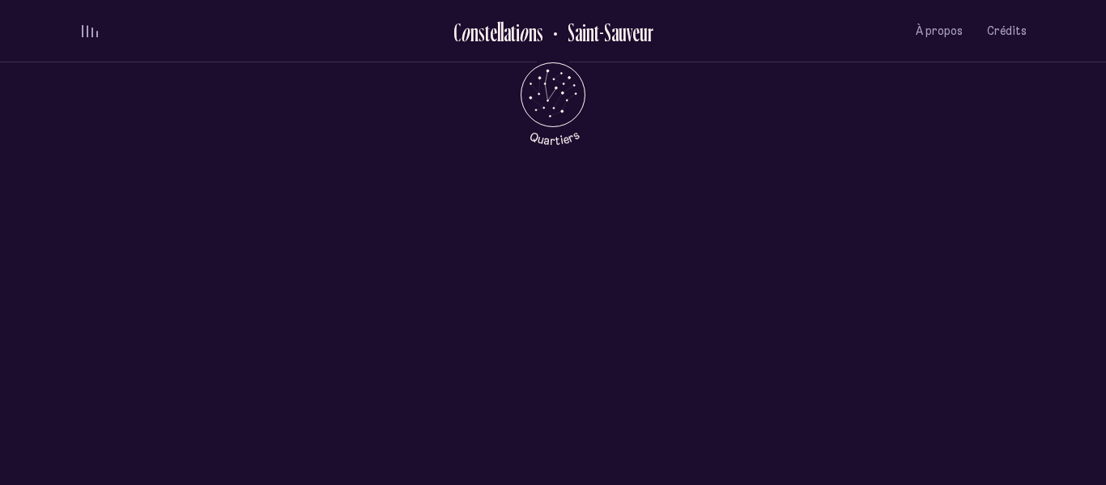
scroll to position [0, 0]
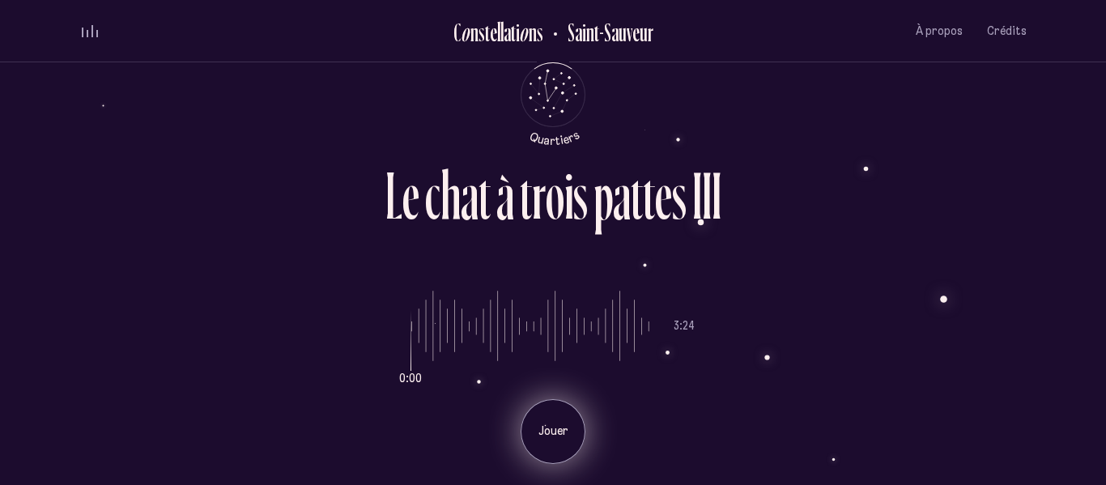
click at [568, 444] on div "Jouer" at bounding box center [553, 431] width 65 height 65
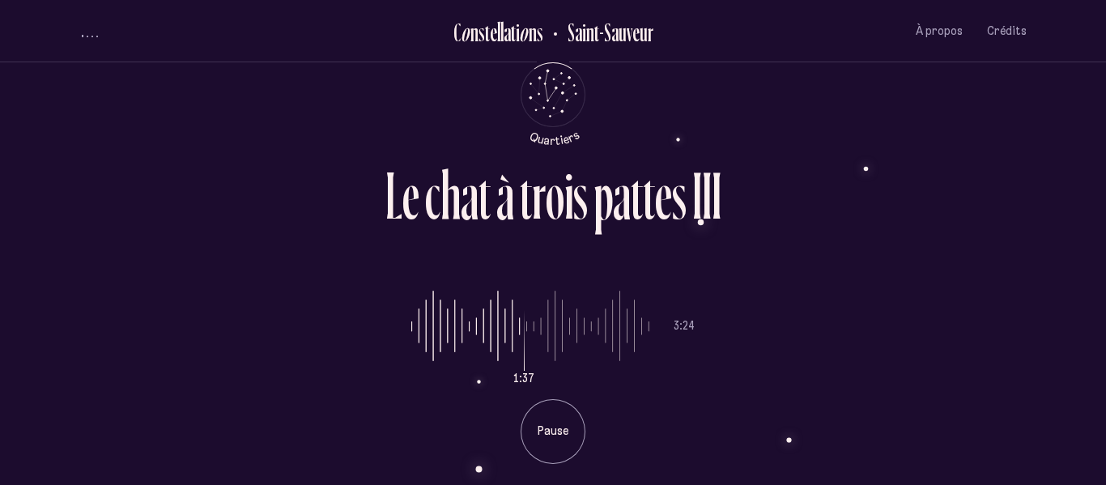
drag, startPoint x: 508, startPoint y: 326, endPoint x: 524, endPoint y: 326, distance: 16.2
type input "**"
click at [524, 326] on input "range" at bounding box center [530, 326] width 238 height 121
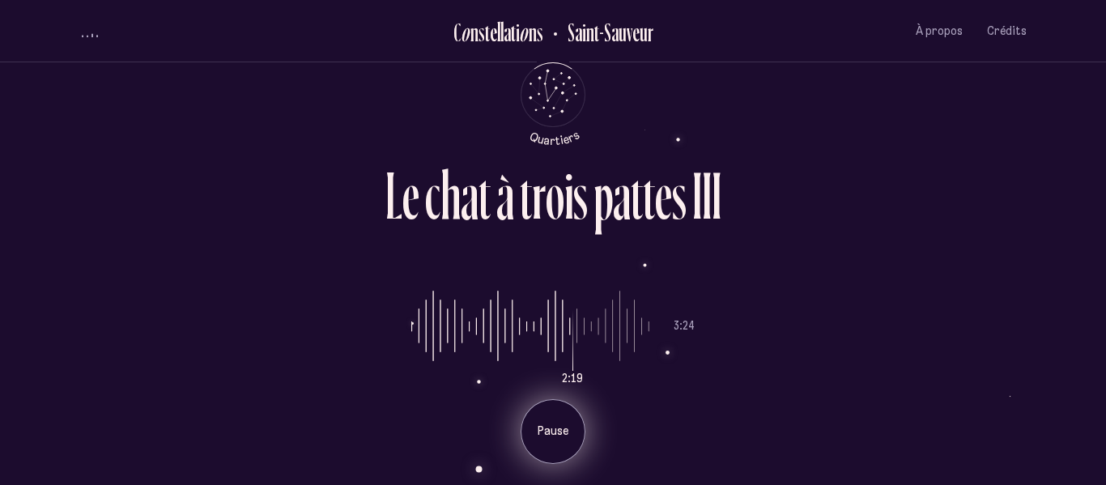
click at [564, 431] on p "Pause" at bounding box center [553, 432] width 40 height 16
